Goal: Task Accomplishment & Management: Complete application form

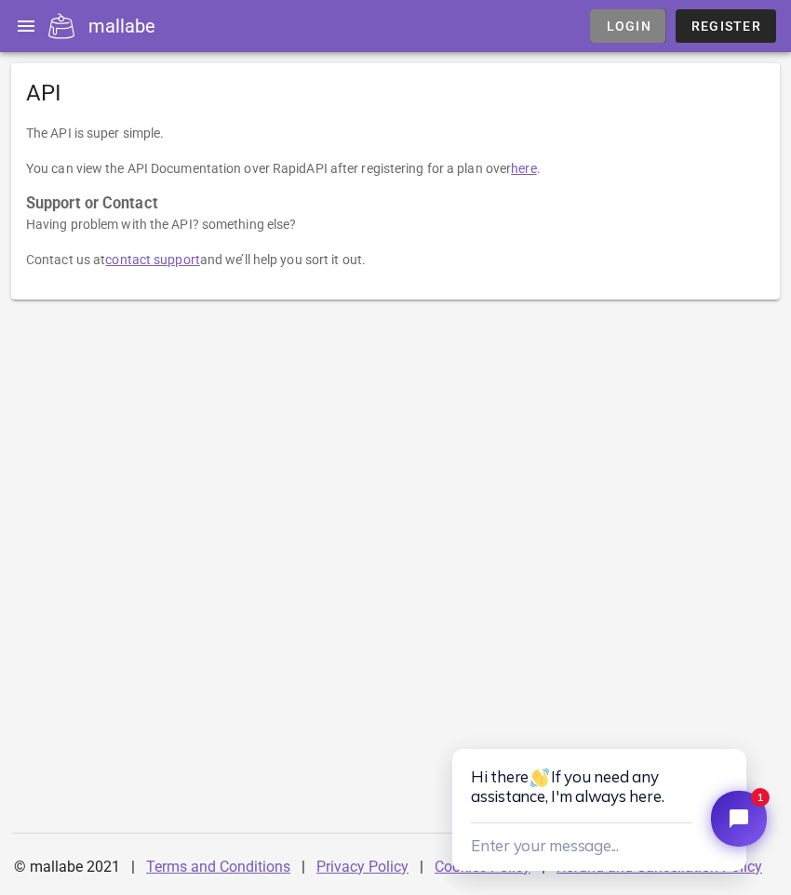
click at [627, 31] on span "Login" at bounding box center [628, 26] width 46 height 15
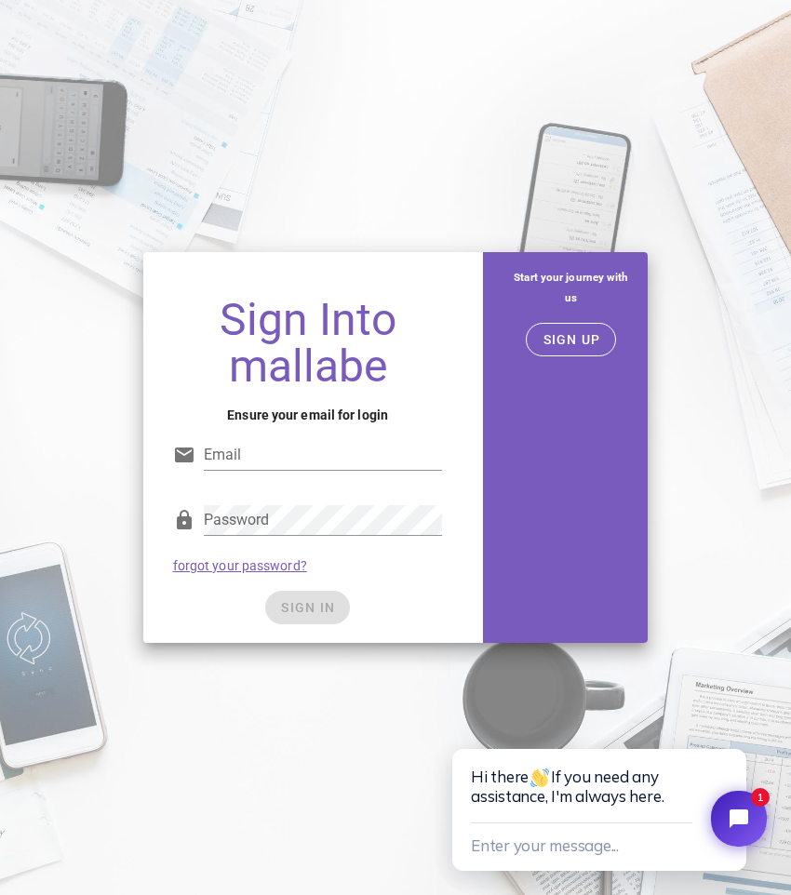
click at [532, 132] on div "Sign Into mallabe Ensure your email for login Email Password forgot your passwo…" at bounding box center [395, 447] width 791 height 895
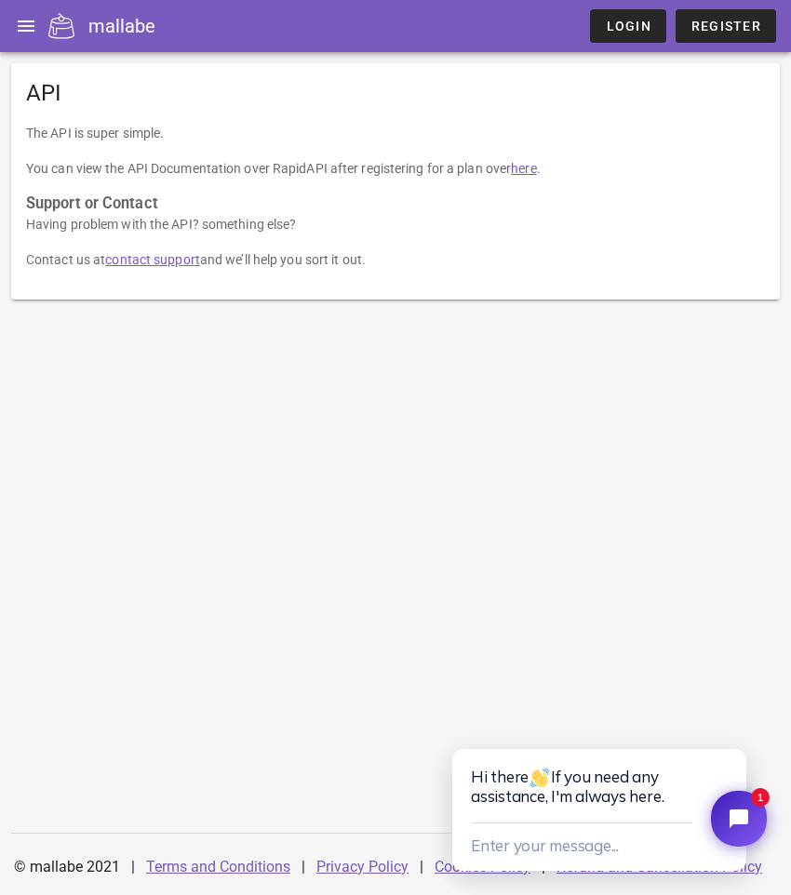
click at [152, 259] on link "contact support" at bounding box center [152, 259] width 95 height 15
click at [20, 23] on icon "button" at bounding box center [26, 26] width 22 height 22
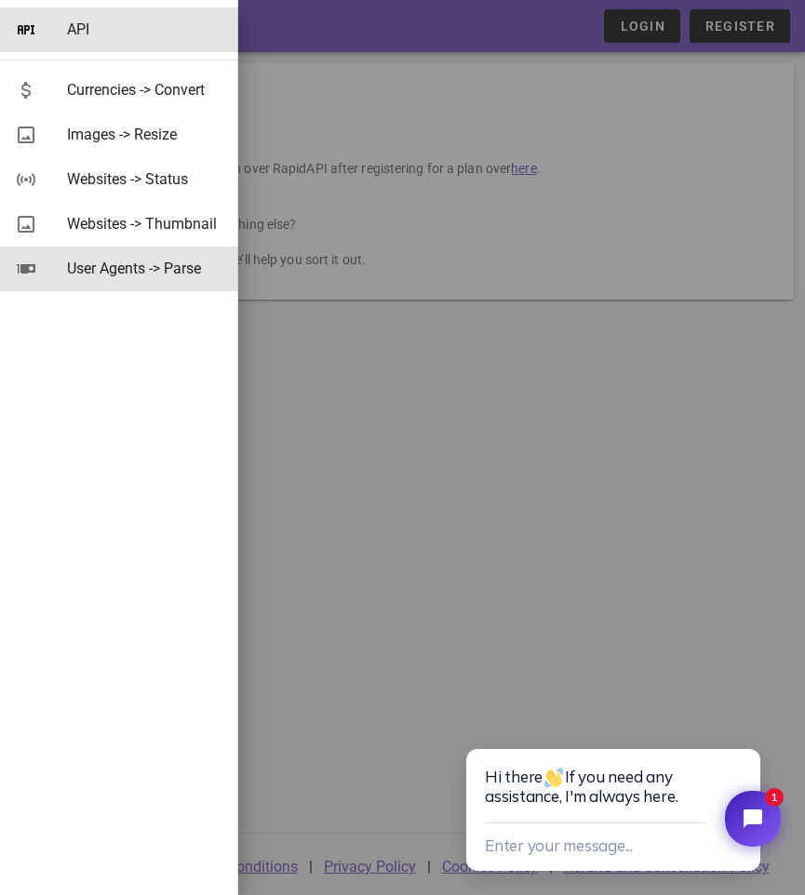
click at [136, 274] on div "User Agents -> Parse" at bounding box center [145, 269] width 156 height 18
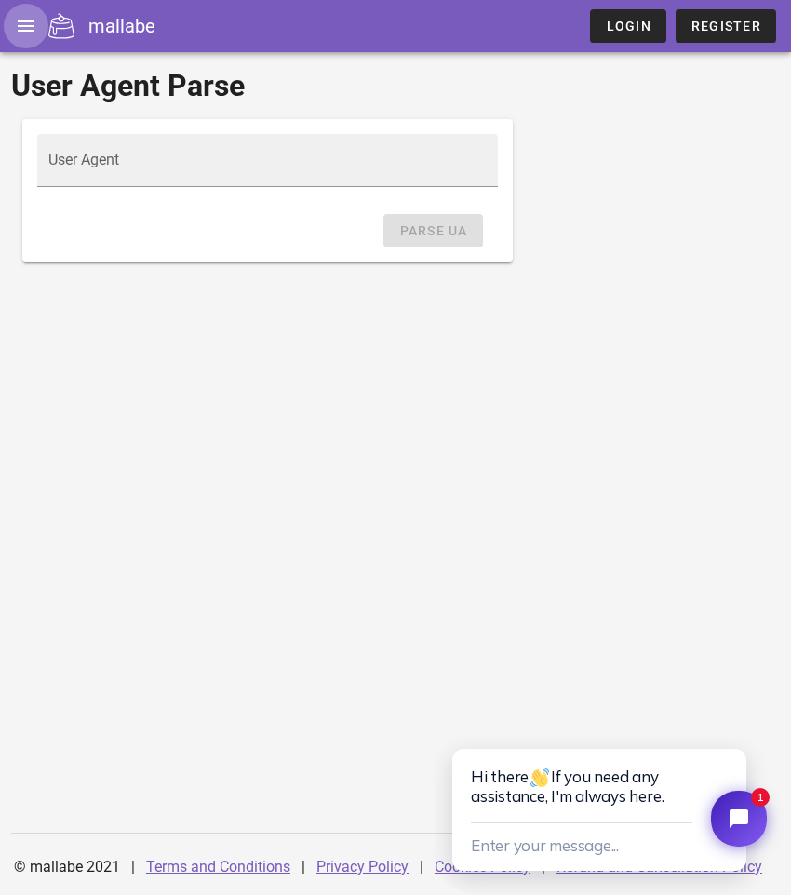
click at [33, 20] on icon "button" at bounding box center [26, 26] width 22 height 22
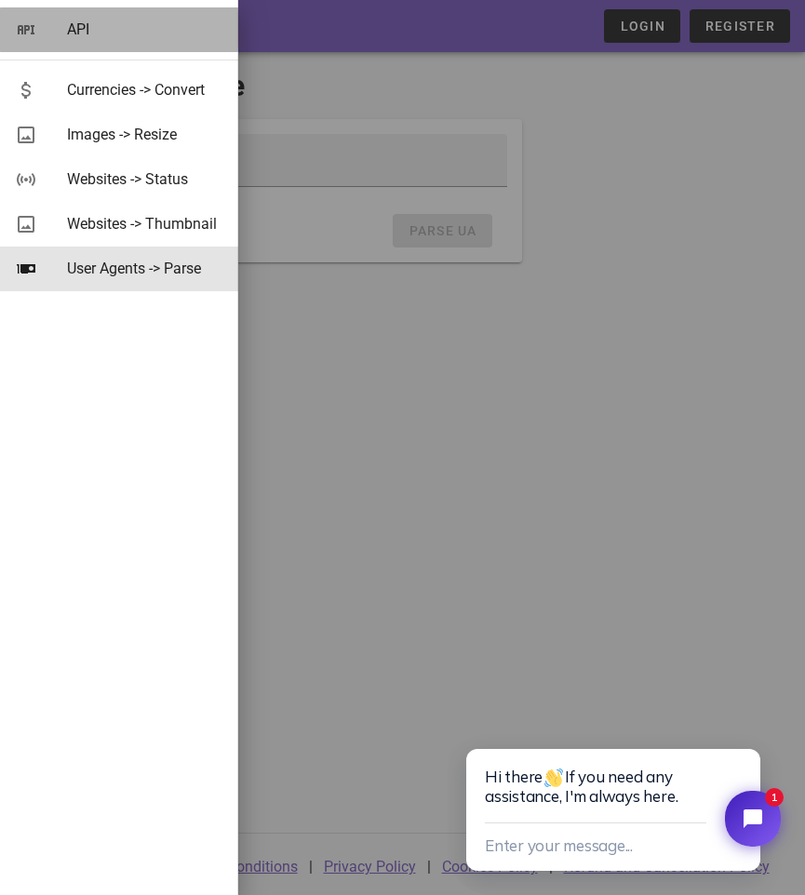
click at [89, 36] on div "API" at bounding box center [145, 29] width 156 height 18
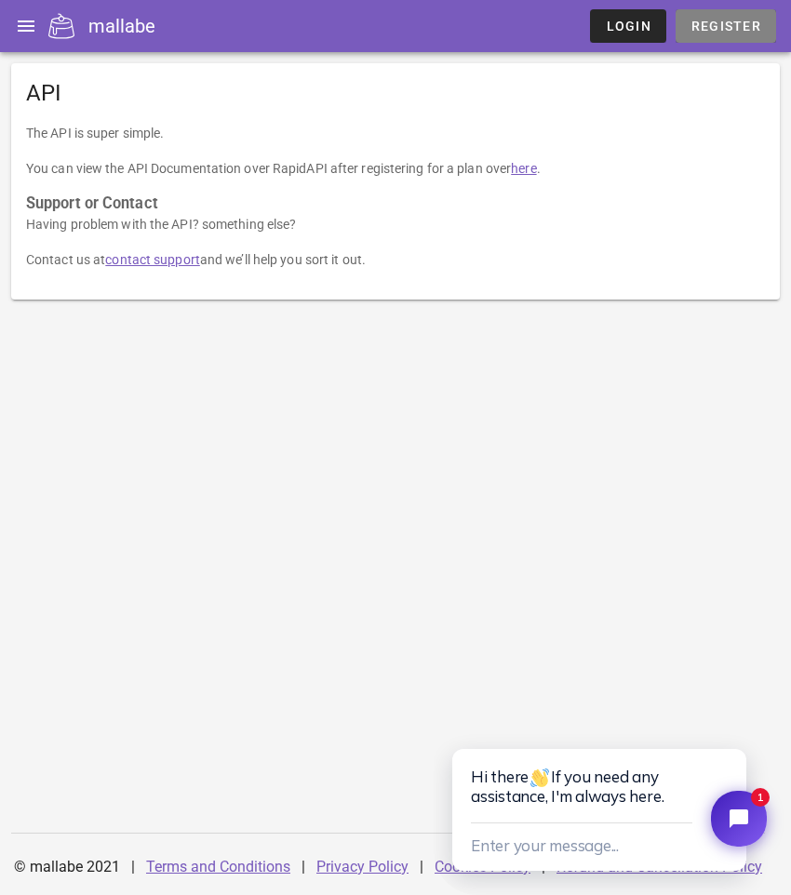
click at [760, 29] on span "Register" at bounding box center [725, 26] width 71 height 15
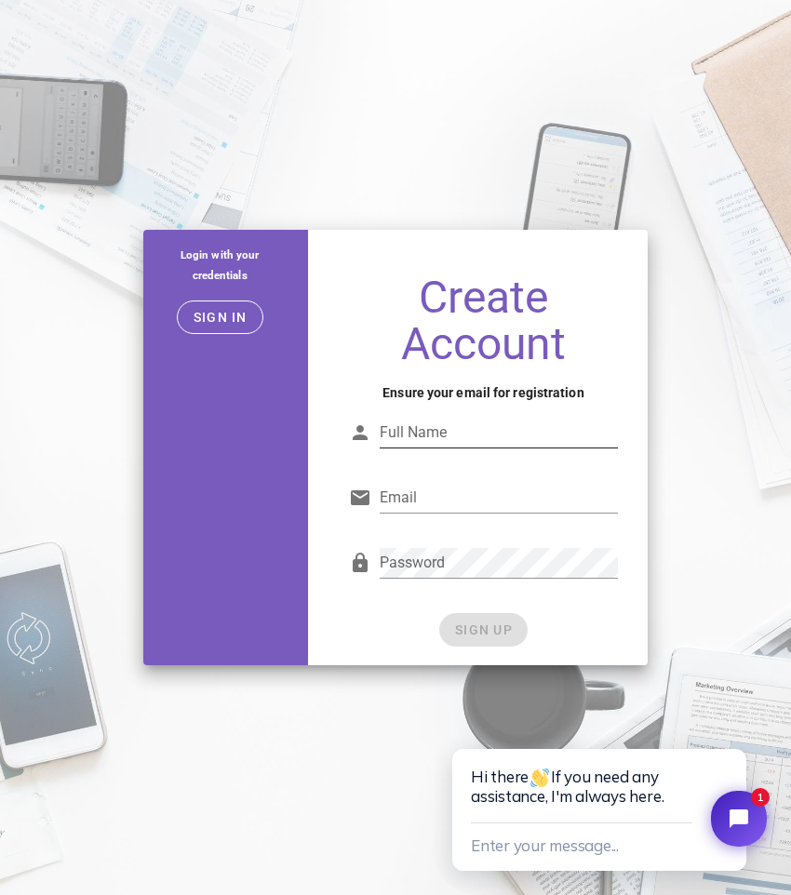
click at [459, 433] on input "Full Name" at bounding box center [499, 433] width 239 height 30
type input "chawoojin"
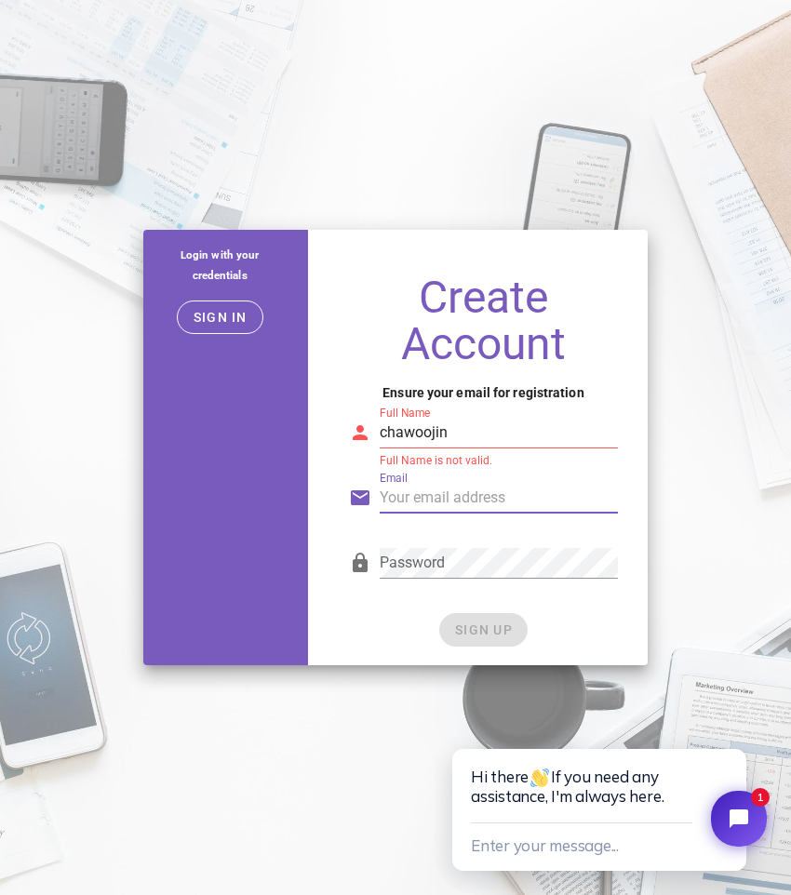
click at [430, 499] on input "Email" at bounding box center [499, 498] width 239 height 30
type input "[EMAIL_ADDRESS][DOMAIN_NAME]"
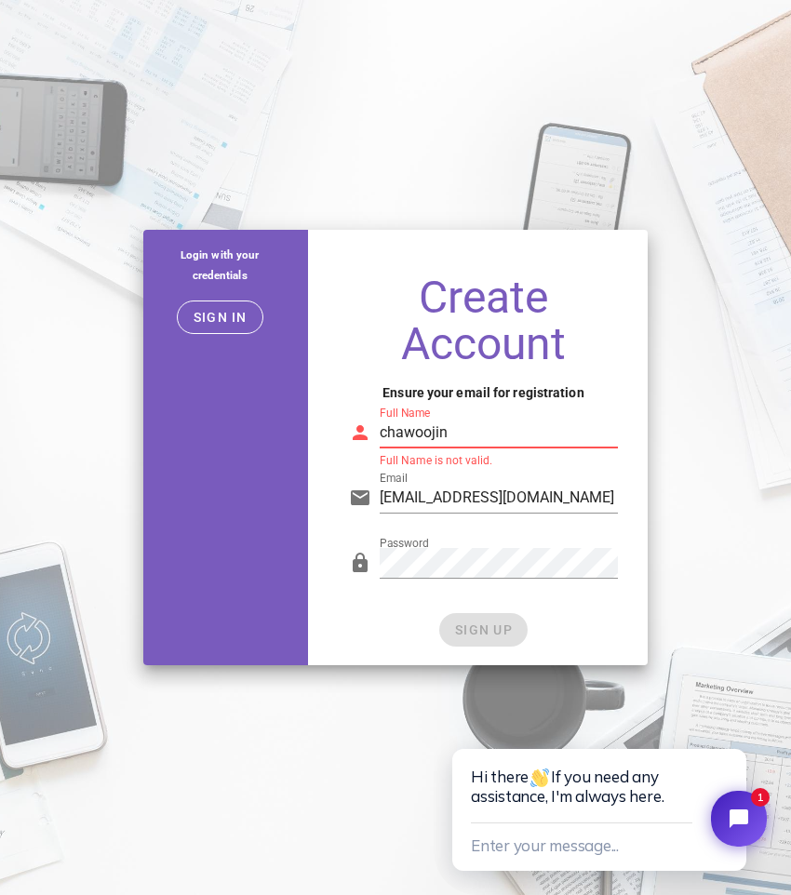
click at [479, 435] on input "chawoojin" at bounding box center [499, 433] width 239 height 30
drag, startPoint x: 471, startPoint y: 435, endPoint x: 369, endPoint y: 437, distance: 101.5
click at [369, 437] on div "Full Name [PERSON_NAME] Full Name is not valid." at bounding box center [484, 437] width 270 height 61
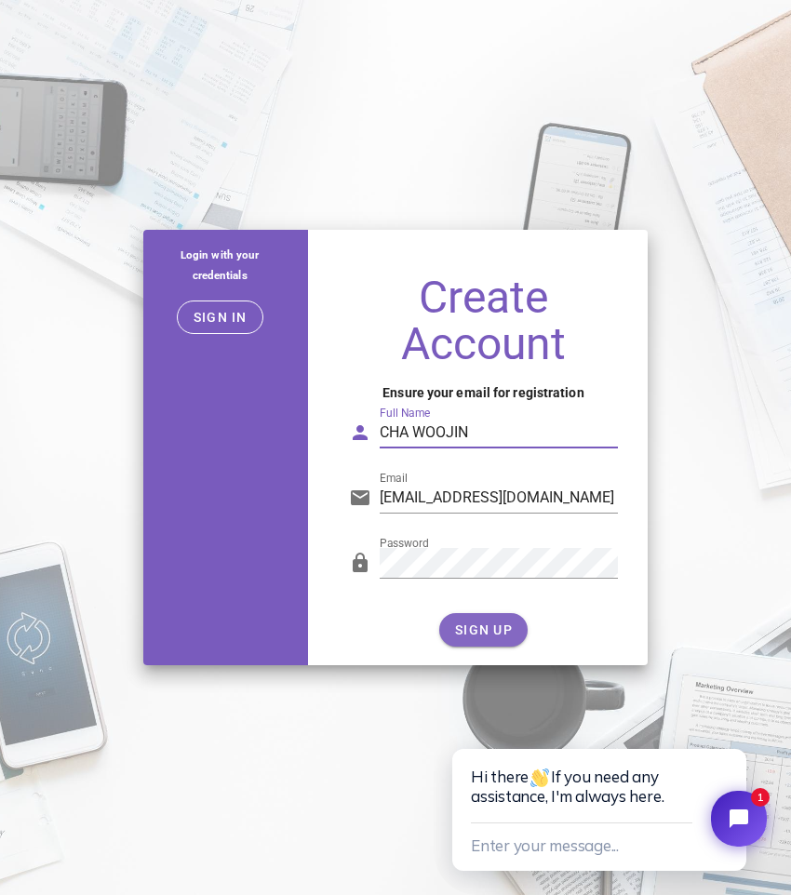
type input "CHA WOOJIN"
click at [483, 620] on button "SIGN UP" at bounding box center [483, 629] width 88 height 33
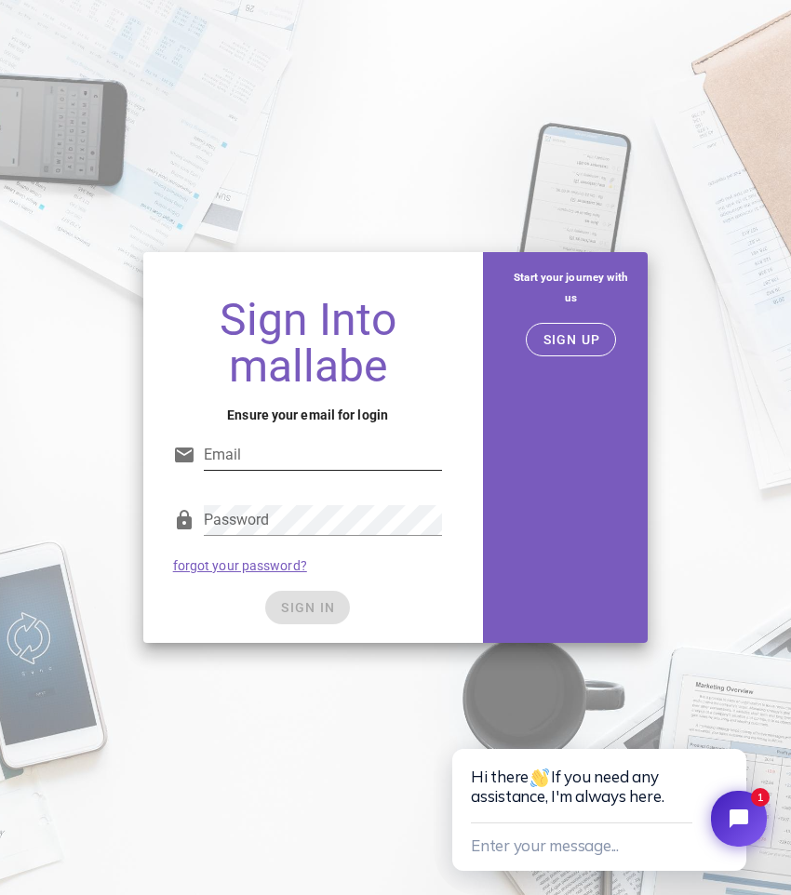
click at [258, 459] on input "Email" at bounding box center [323, 455] width 239 height 30
type input "[EMAIL_ADDRESS][DOMAIN_NAME]"
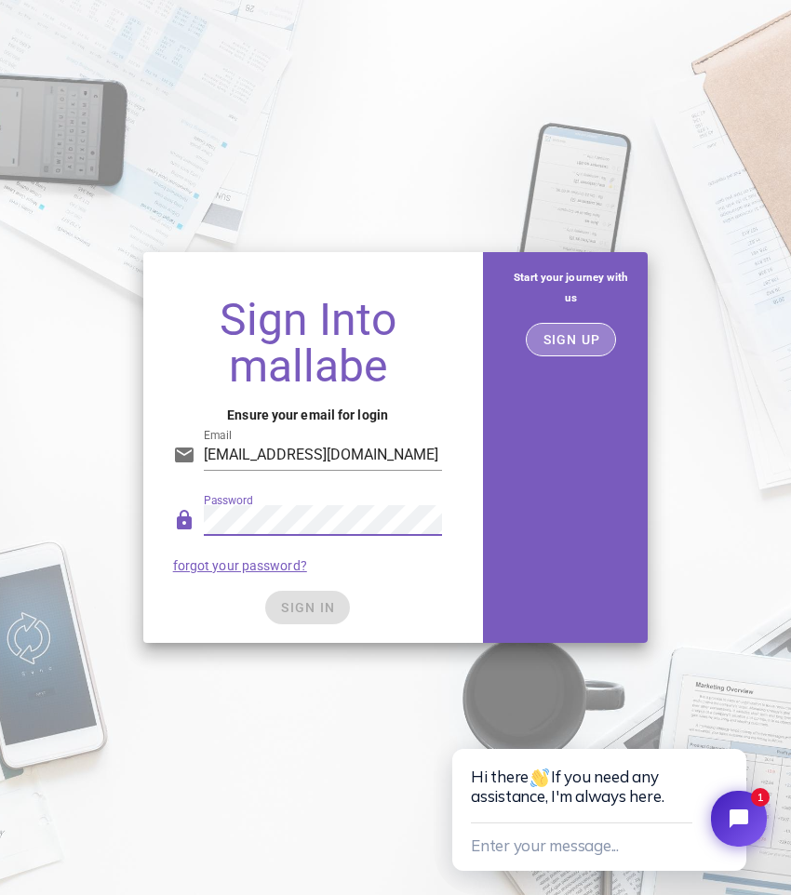
click at [566, 336] on span "SIGN UP" at bounding box center [571, 339] width 59 height 15
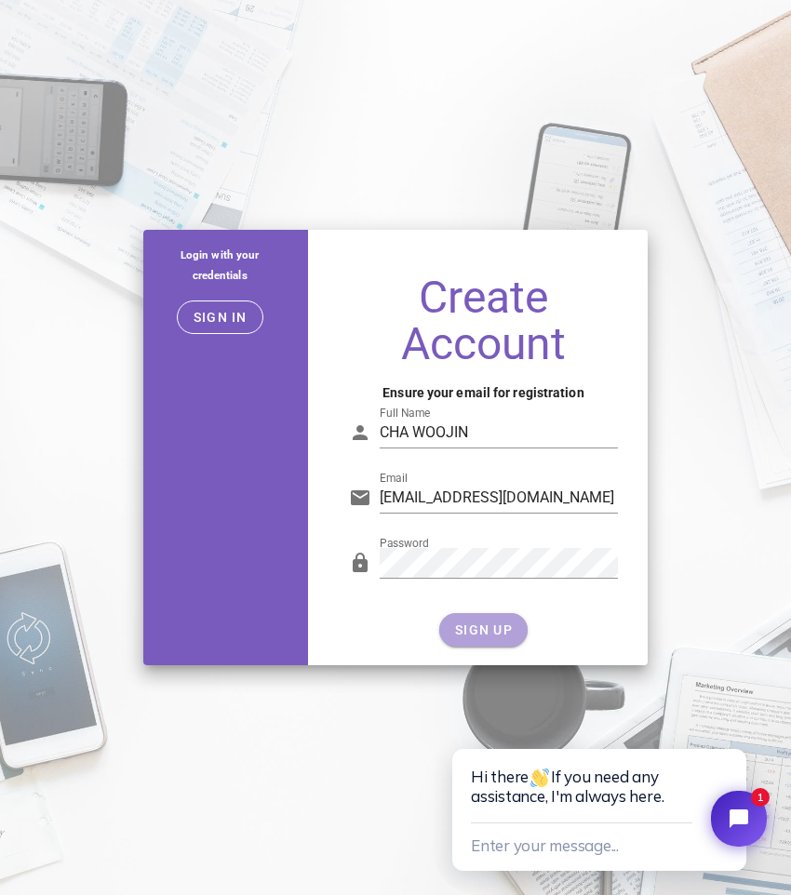
click at [502, 639] on button "SIGN UP" at bounding box center [483, 629] width 88 height 33
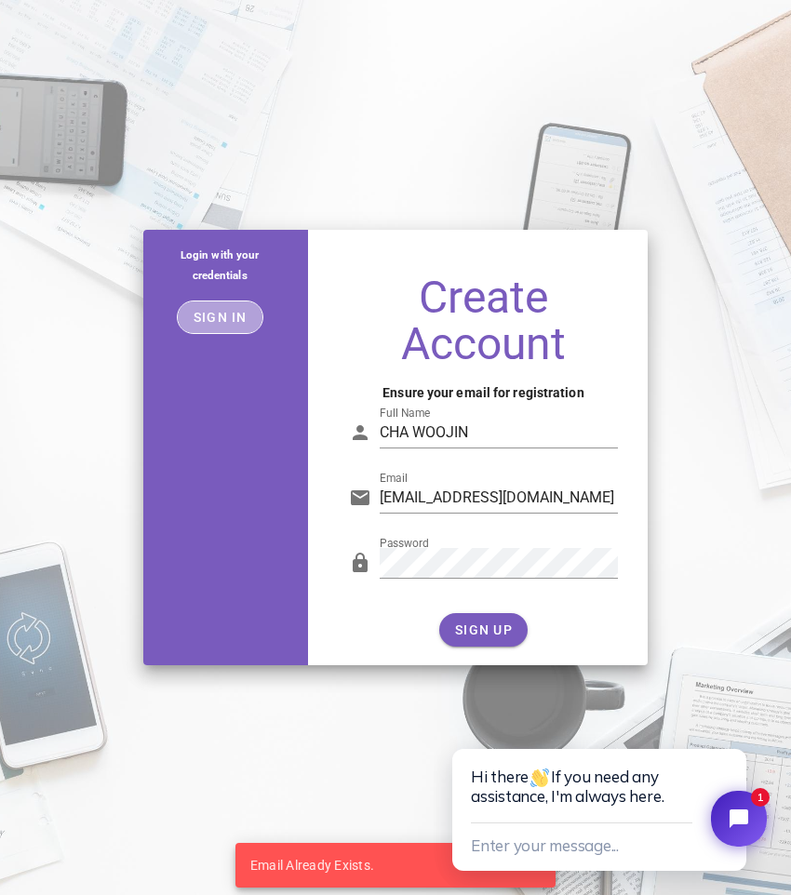
click at [221, 323] on span "Sign in" at bounding box center [220, 317] width 55 height 15
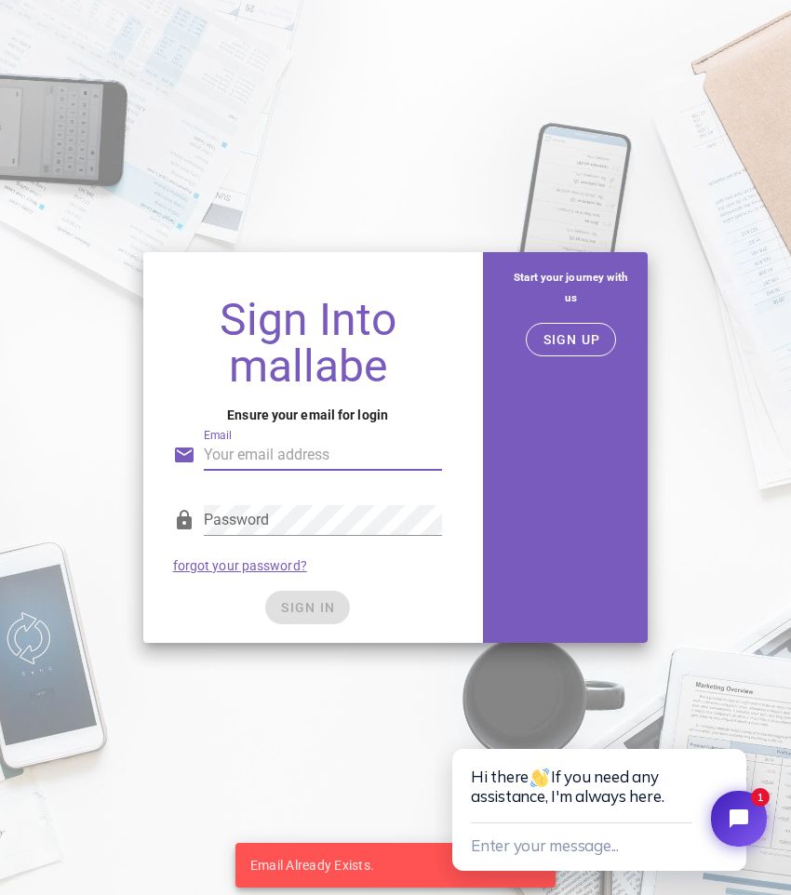
click at [234, 456] on input "Email" at bounding box center [323, 455] width 239 height 30
type input "[EMAIL_ADDRESS][DOMAIN_NAME]"
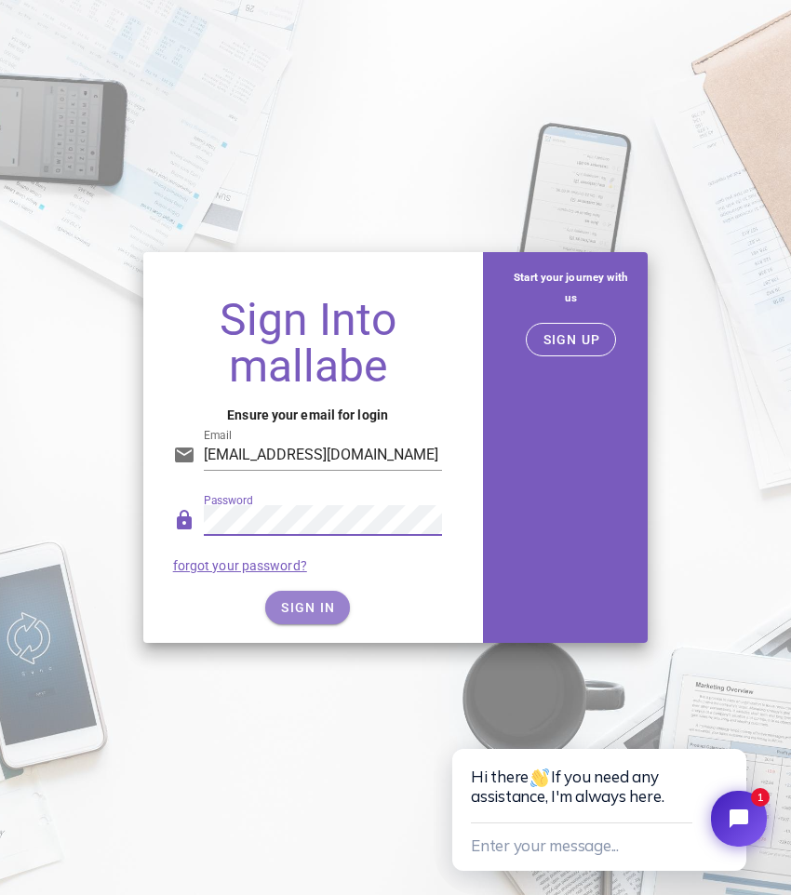
click at [299, 602] on span "SIGN IN" at bounding box center [307, 607] width 55 height 15
click at [314, 609] on span "SIGN IN" at bounding box center [307, 607] width 55 height 15
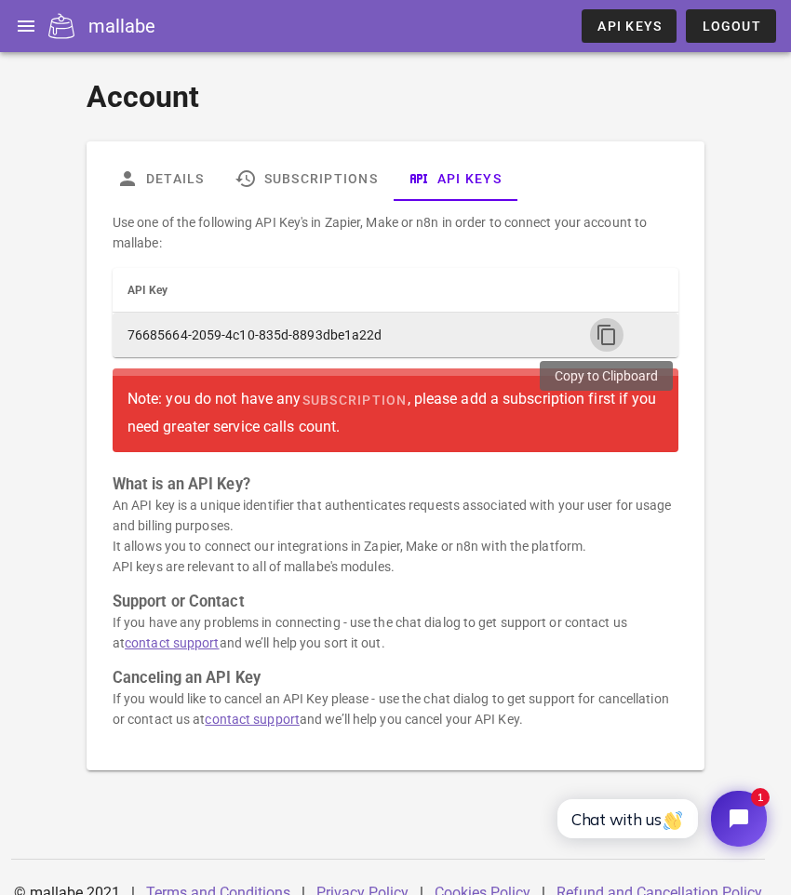
click at [599, 333] on icon "button" at bounding box center [606, 335] width 22 height 22
